Goal: Task Accomplishment & Management: Manage account settings

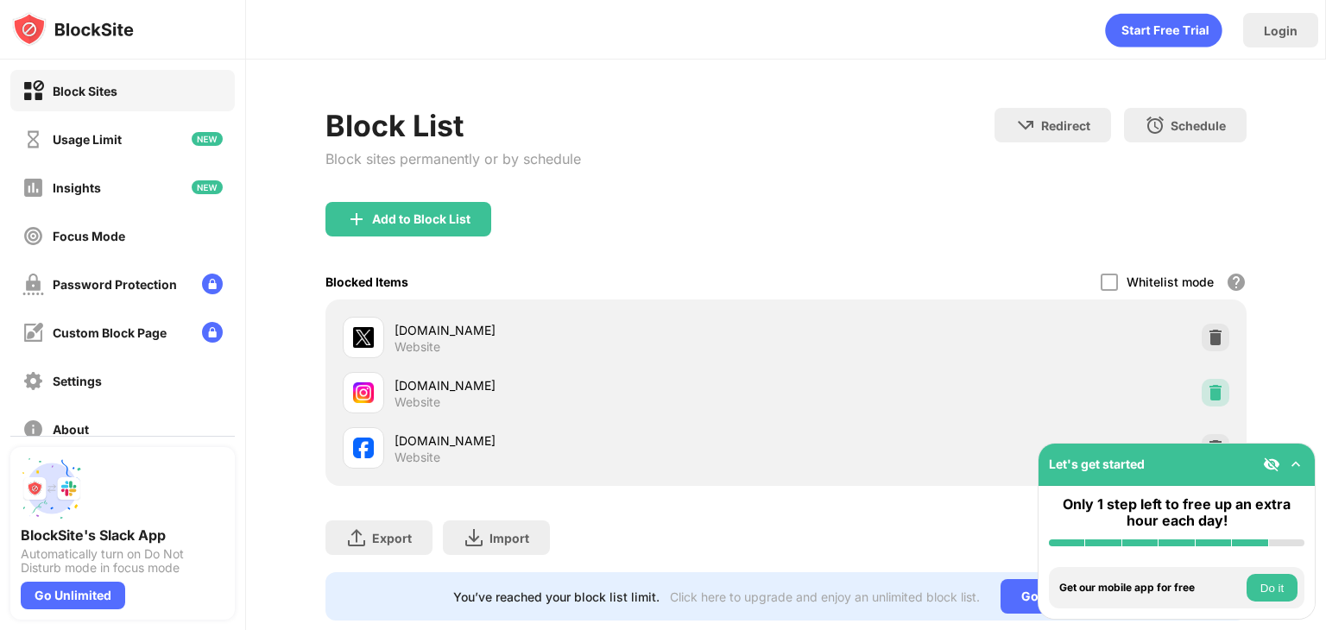
click at [1207, 399] on img at bounding box center [1215, 392] width 17 height 17
click at [1207, 398] on img at bounding box center [1215, 392] width 17 height 17
